Goal: Task Accomplishment & Management: Use online tool/utility

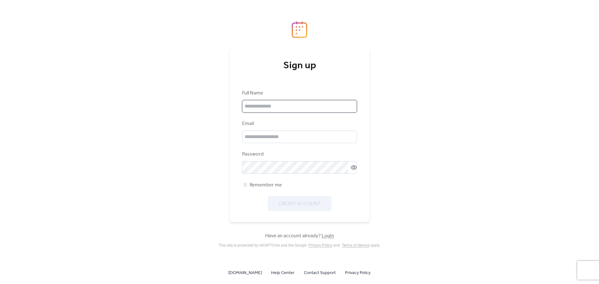
click at [279, 104] on input "text" at bounding box center [299, 106] width 115 height 12
type input "**********"
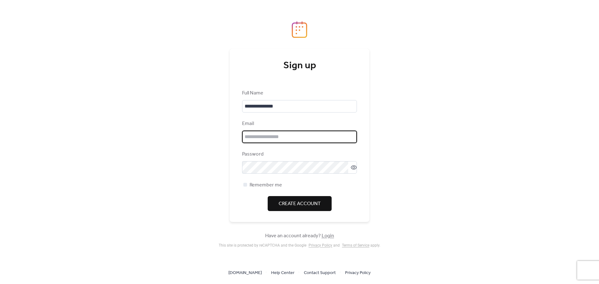
click at [283, 133] on input "email" at bounding box center [299, 137] width 115 height 12
type input "**********"
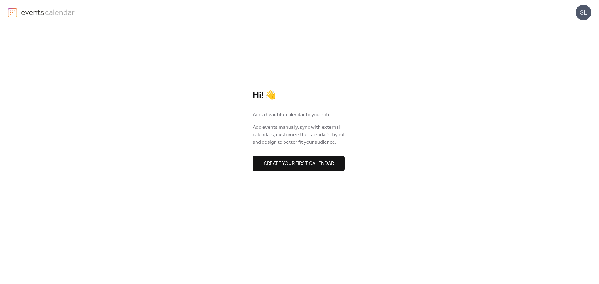
drag, startPoint x: 281, startPoint y: 161, endPoint x: 278, endPoint y: 166, distance: 6.7
click at [278, 166] on span "Create your first calendar" at bounding box center [299, 163] width 70 height 7
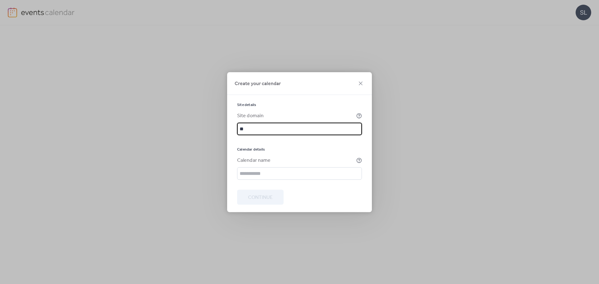
type input "*"
type input "**********"
click at [272, 173] on input "text" at bounding box center [299, 173] width 125 height 12
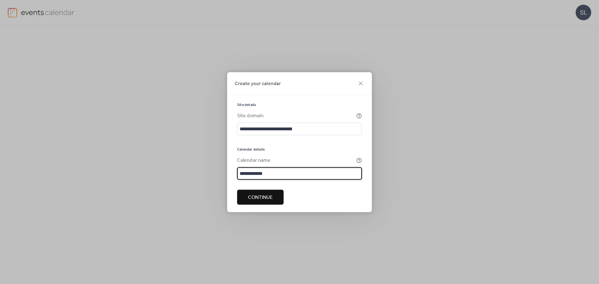
type input "**********"
click at [257, 196] on span "Continue" at bounding box center [260, 197] width 25 height 7
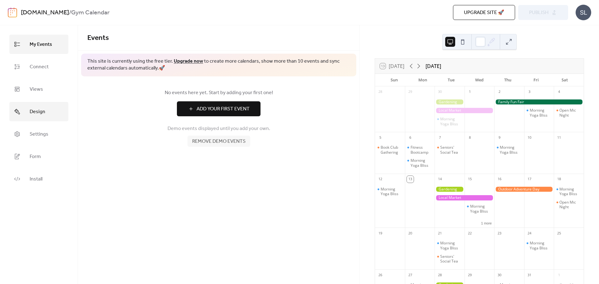
click at [41, 111] on span "Design" at bounding box center [38, 112] width 16 height 10
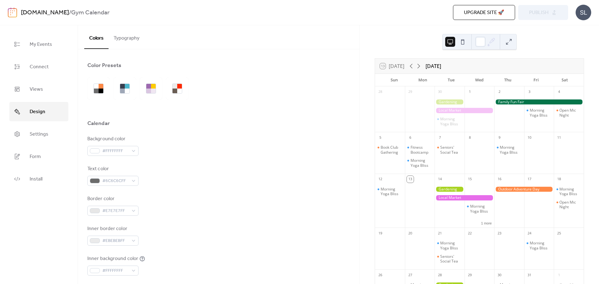
click at [121, 42] on button "Typography" at bounding box center [127, 36] width 36 height 23
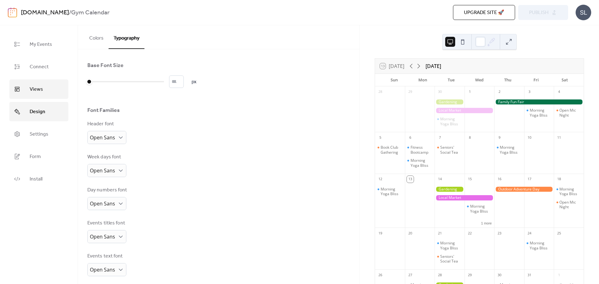
click at [32, 92] on span "Views" at bounding box center [36, 90] width 13 height 10
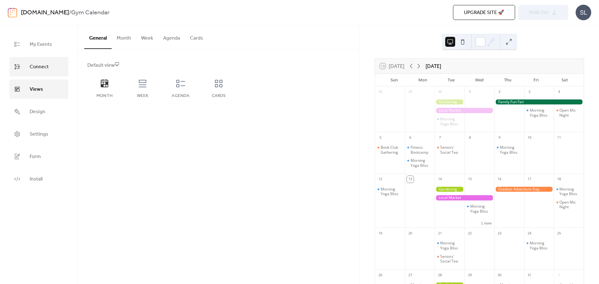
click at [45, 66] on span "Connect" at bounding box center [39, 67] width 19 height 10
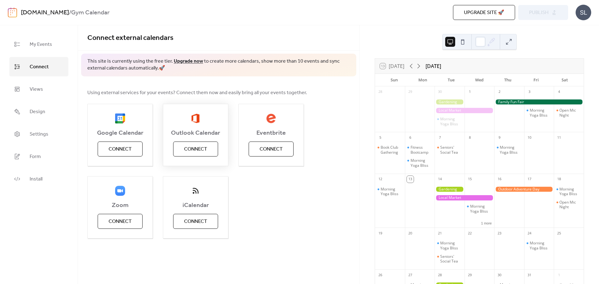
click at [189, 152] on span "Connect" at bounding box center [195, 149] width 23 height 7
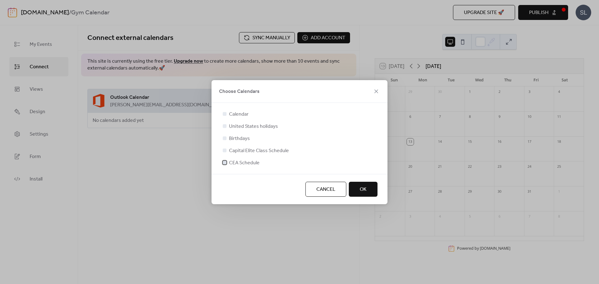
click at [224, 163] on div at bounding box center [225, 163] width 4 height 4
click at [369, 190] on button "OK" at bounding box center [363, 189] width 29 height 15
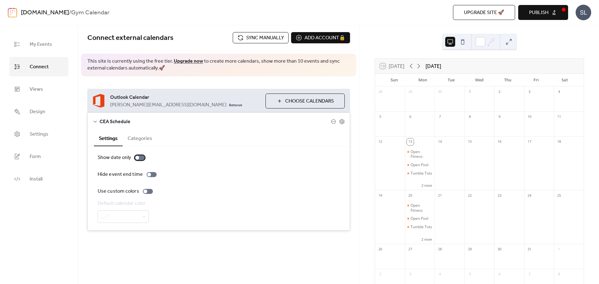
click at [139, 159] on div at bounding box center [140, 157] width 10 height 5
click at [147, 192] on div at bounding box center [148, 191] width 10 height 5
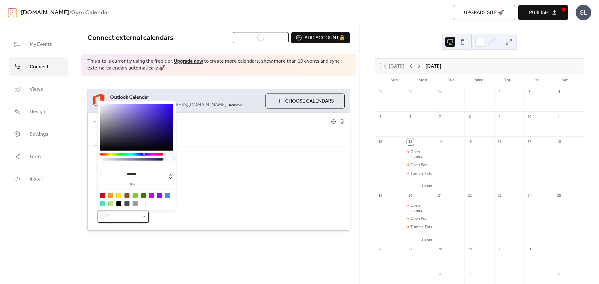
click at [118, 214] on span at bounding box center [126, 216] width 26 height 7
drag, startPoint x: 114, startPoint y: 207, endPoint x: 119, endPoint y: 205, distance: 4.8
click at [119, 205] on div at bounding box center [136, 200] width 79 height 20
click at [119, 205] on div at bounding box center [118, 203] width 5 height 5
type input "*******"
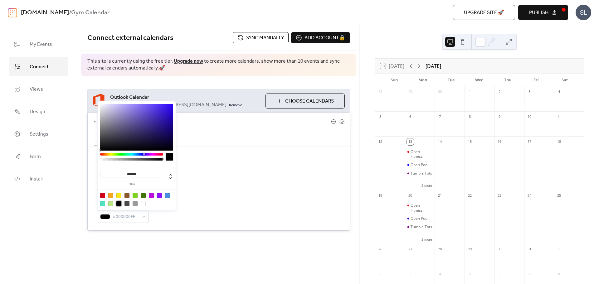
click at [222, 193] on div "Use custom colors" at bounding box center [219, 191] width 242 height 7
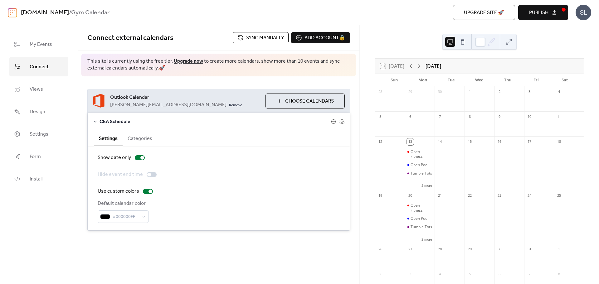
click at [290, 102] on span "Choose Calendars" at bounding box center [309, 101] width 49 height 7
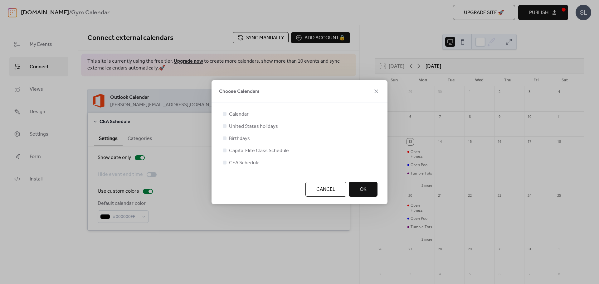
click at [359, 193] on button "OK" at bounding box center [363, 189] width 29 height 15
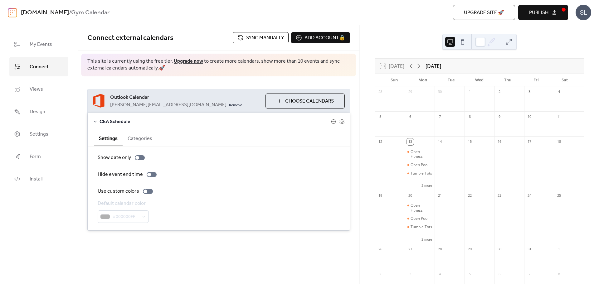
click at [288, 99] on span "Choose Calendars" at bounding box center [309, 101] width 49 height 7
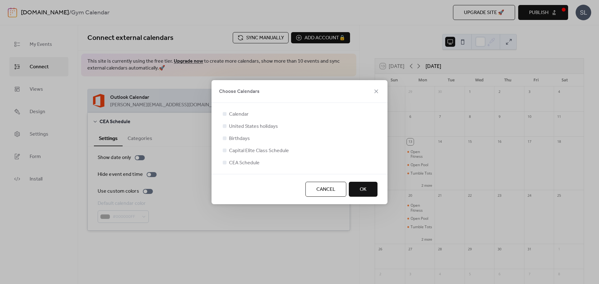
click at [364, 195] on button "OK" at bounding box center [363, 189] width 29 height 15
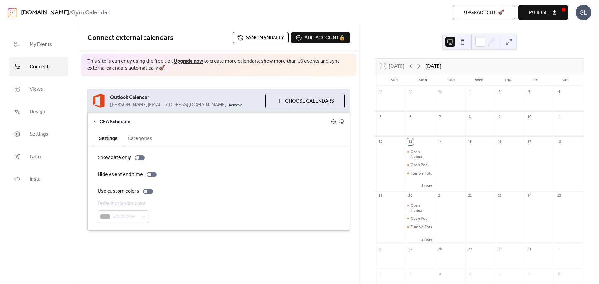
click at [508, 41] on button at bounding box center [509, 42] width 10 height 10
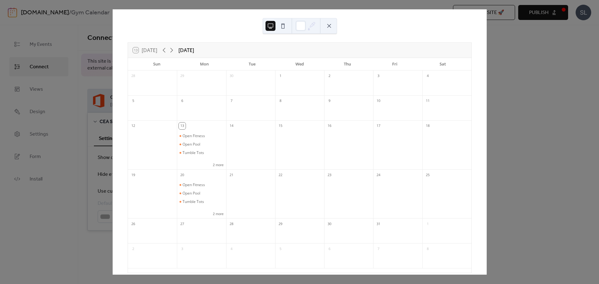
click at [329, 29] on button at bounding box center [329, 26] width 10 height 10
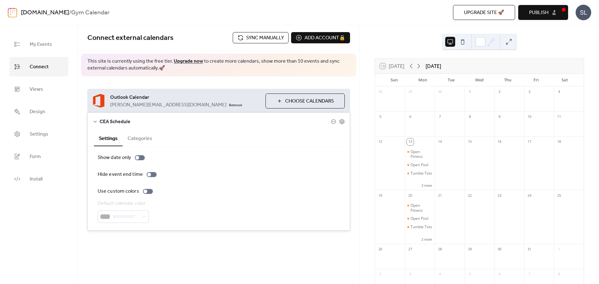
click at [271, 39] on span "Sync manually" at bounding box center [265, 37] width 38 height 7
click at [34, 179] on span "Install" at bounding box center [36, 179] width 13 height 10
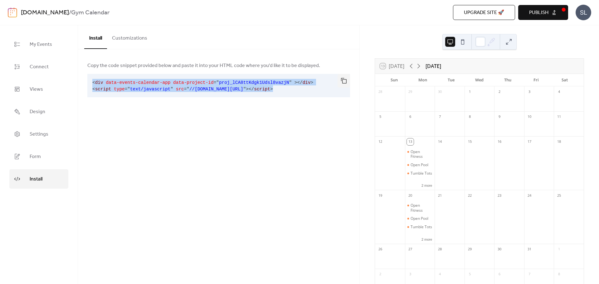
drag, startPoint x: 92, startPoint y: 83, endPoint x: 298, endPoint y: 87, distance: 205.4
click at [298, 87] on pre "< div data-events-calendar-app data-project-id = " proj_lCA8ttKdgk1Udsl8vazjN "…" at bounding box center [213, 85] width 253 height 23
copy code "< div data-events-calendar-app data-project-id = " proj_lCA8ttKdgk1Udsl8vazjN "…"
